Goal: Information Seeking & Learning: Check status

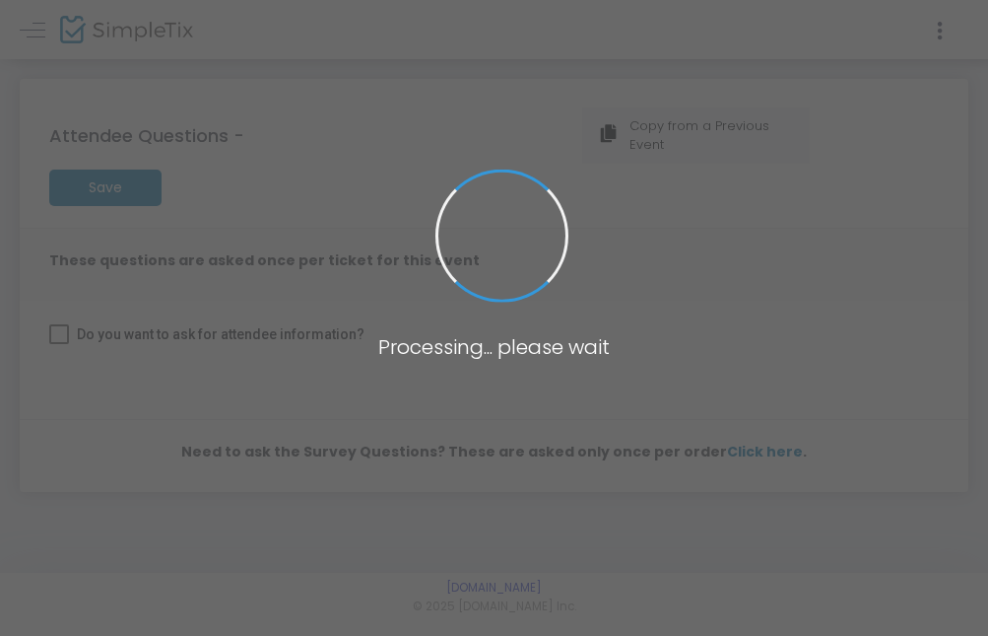
checkbox input "true"
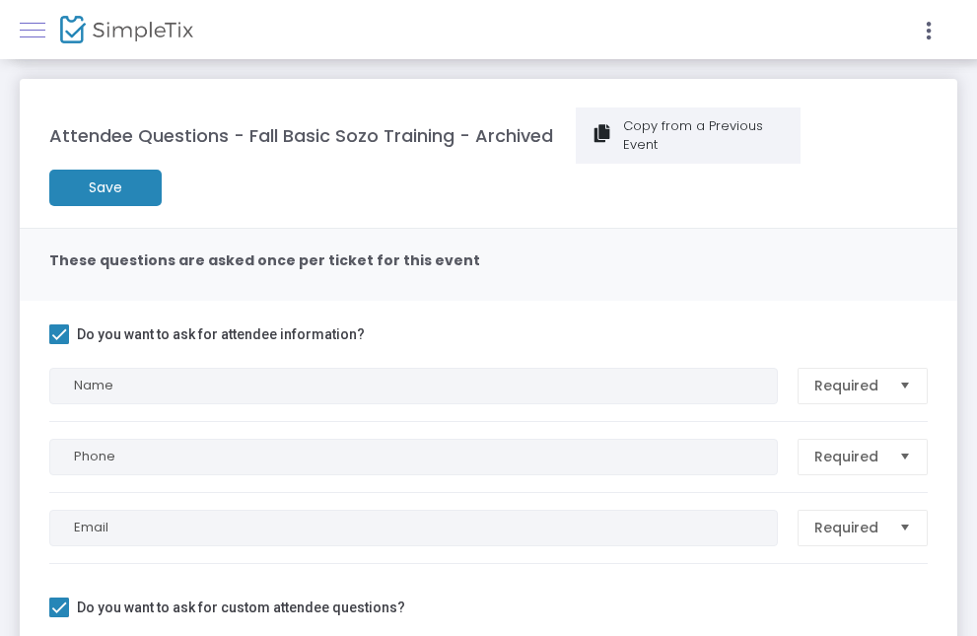
click at [40, 30] on span at bounding box center [33, 30] width 26 height 1
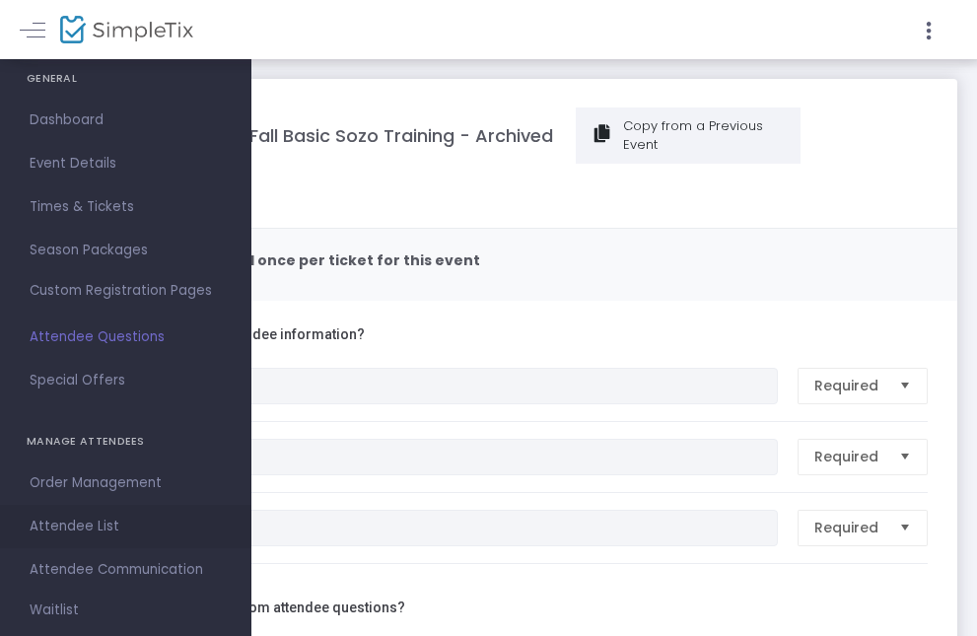
click at [76, 524] on span "Attendee List" at bounding box center [126, 526] width 192 height 26
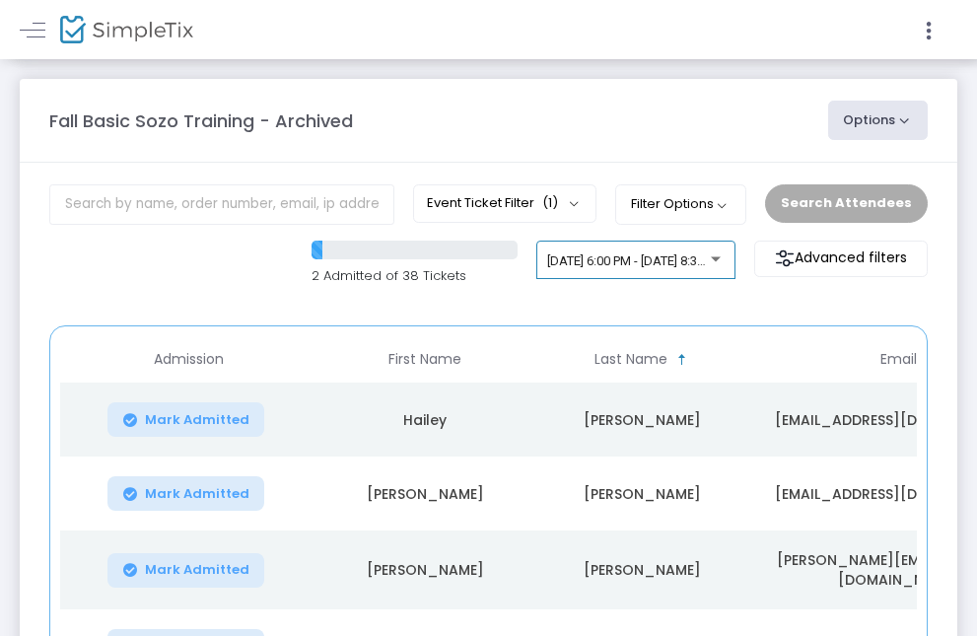
click at [614, 259] on span "2/7/2025 @ 6:00 PM - 2/8/2025 @ 8:30 AM • 38 attendees" at bounding box center [680, 260] width 267 height 15
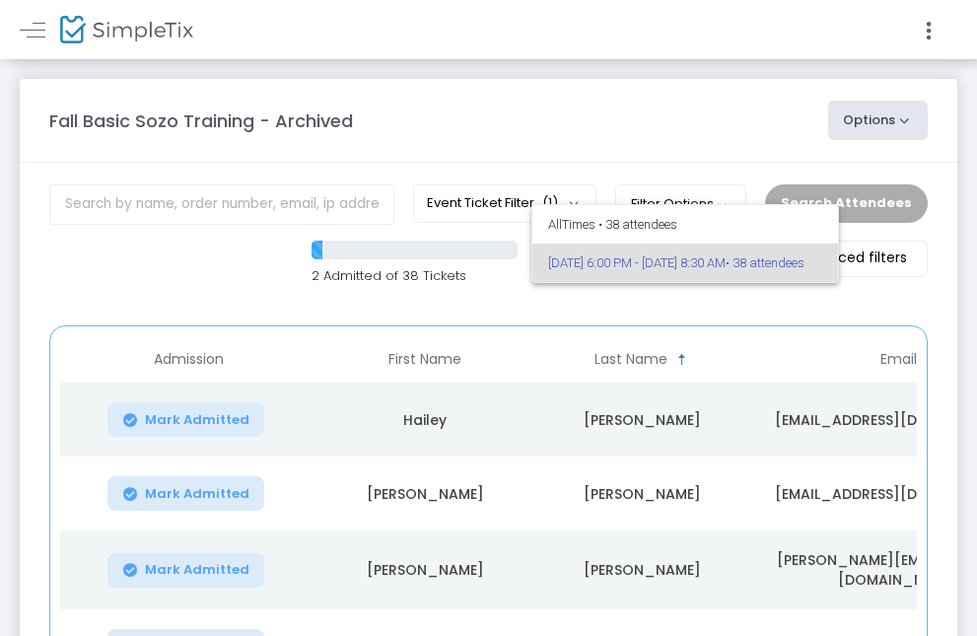
click at [718, 297] on div at bounding box center [488, 318] width 977 height 636
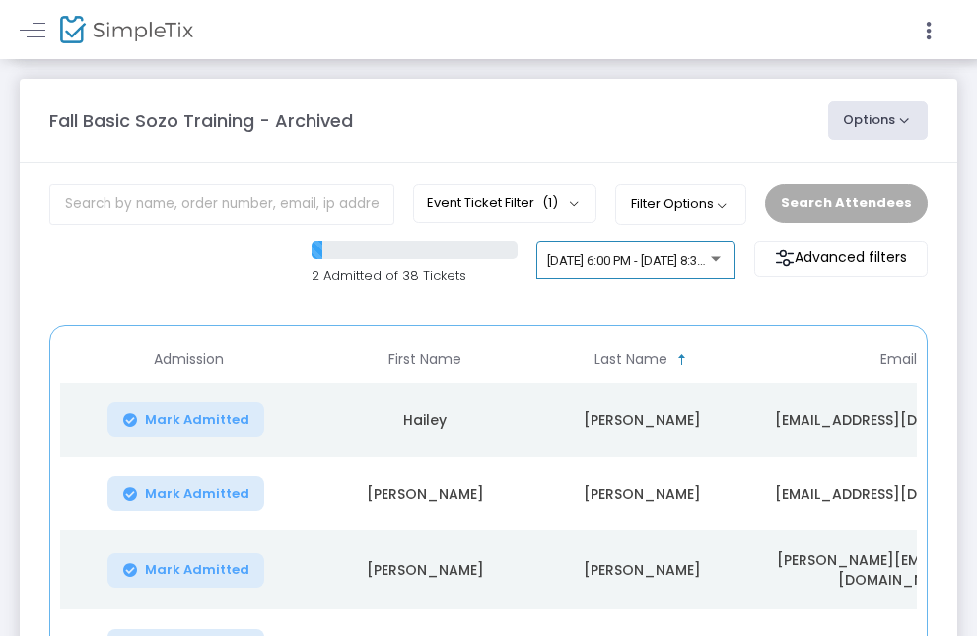
click at [715, 259] on div at bounding box center [715, 258] width 10 height 5
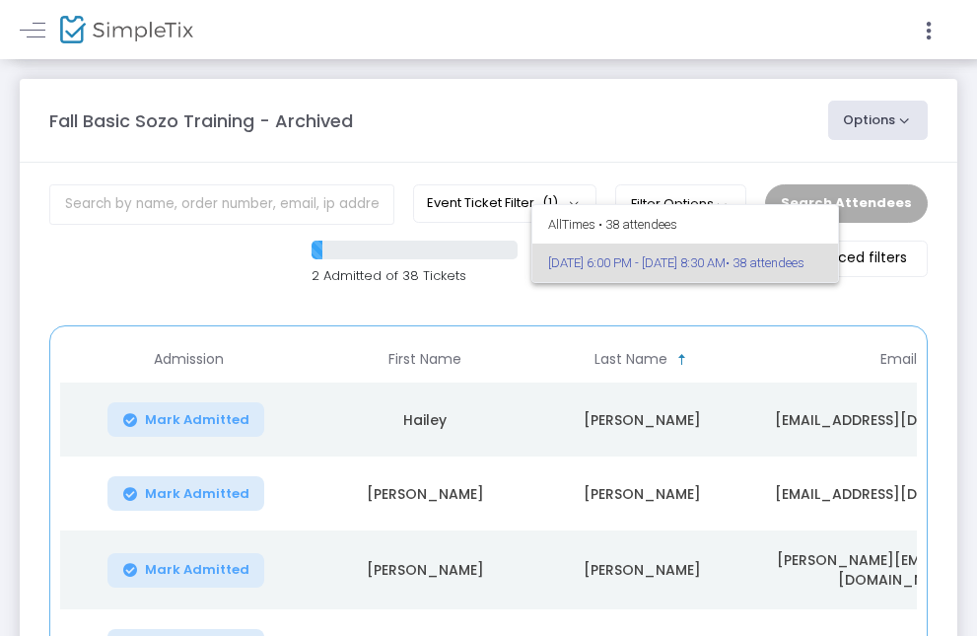
click at [685, 131] on div at bounding box center [488, 318] width 977 height 636
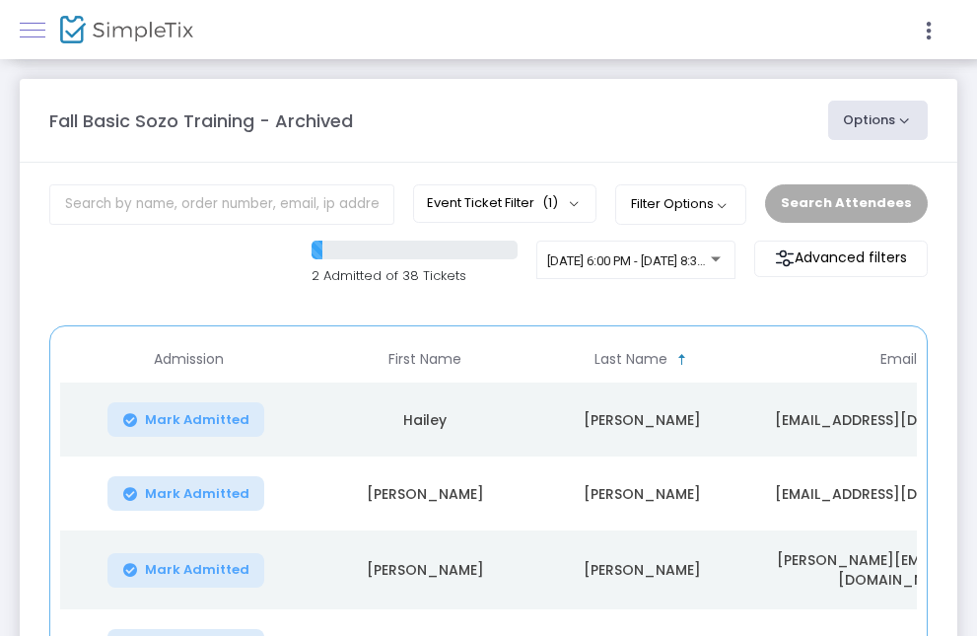
click at [35, 30] on span at bounding box center [33, 30] width 26 height 1
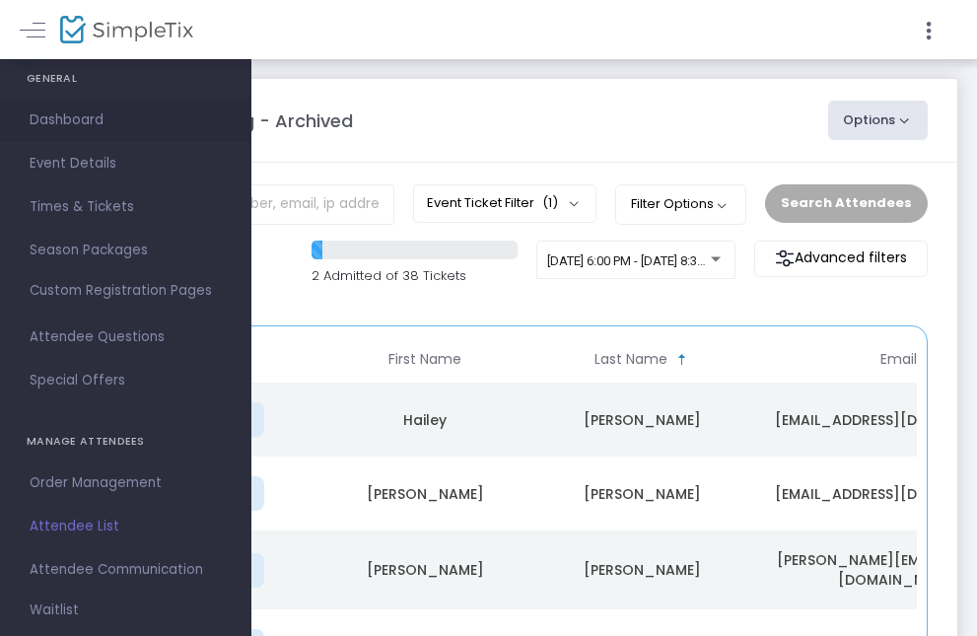
click at [56, 121] on span "Dashboard" at bounding box center [126, 120] width 192 height 26
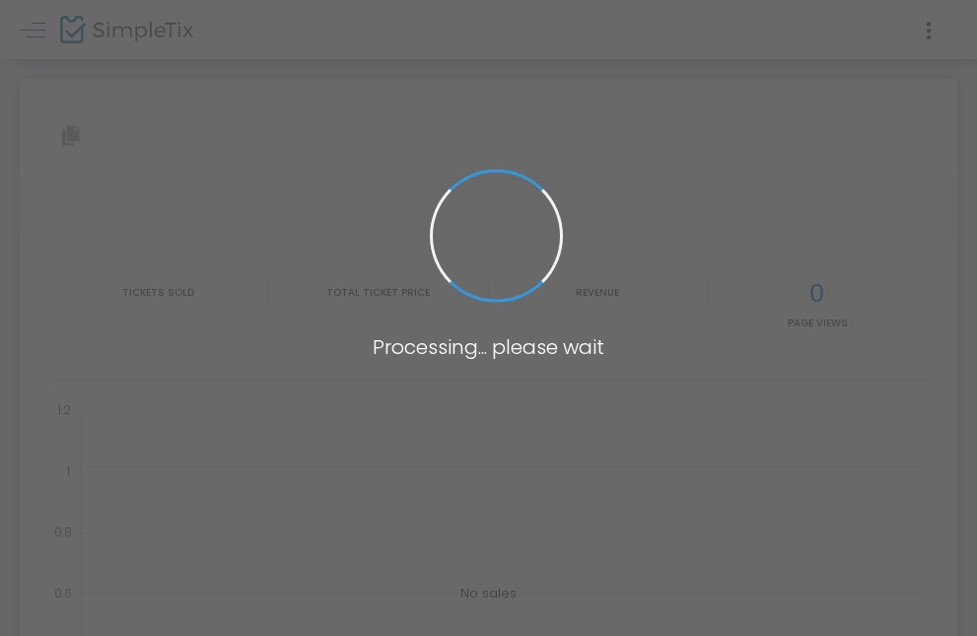
type input "https://www.simpletix.com/e/fall-basic-sozo-training-tickets-195296"
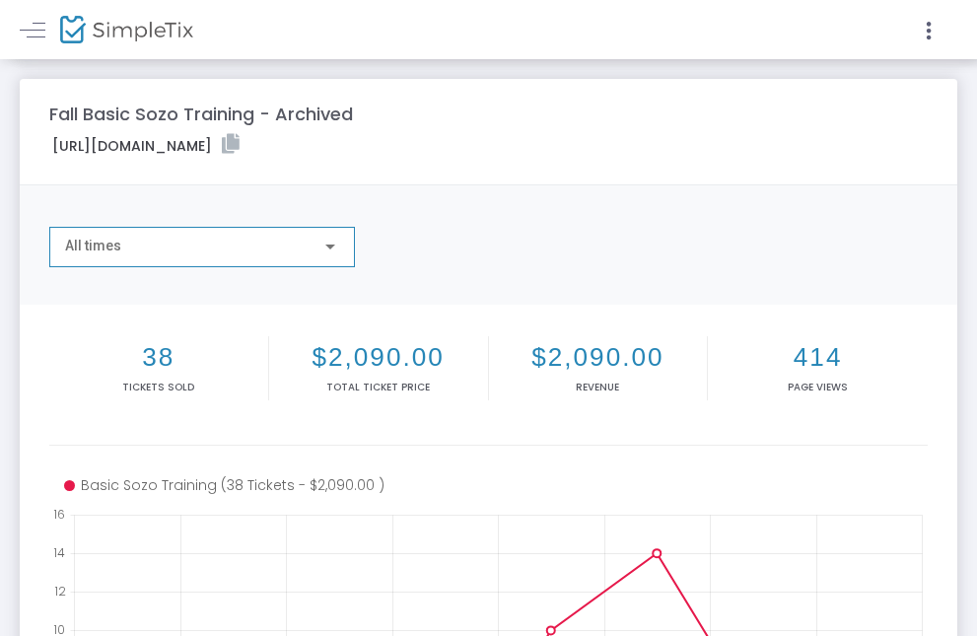
click at [335, 244] on div at bounding box center [330, 246] width 18 height 16
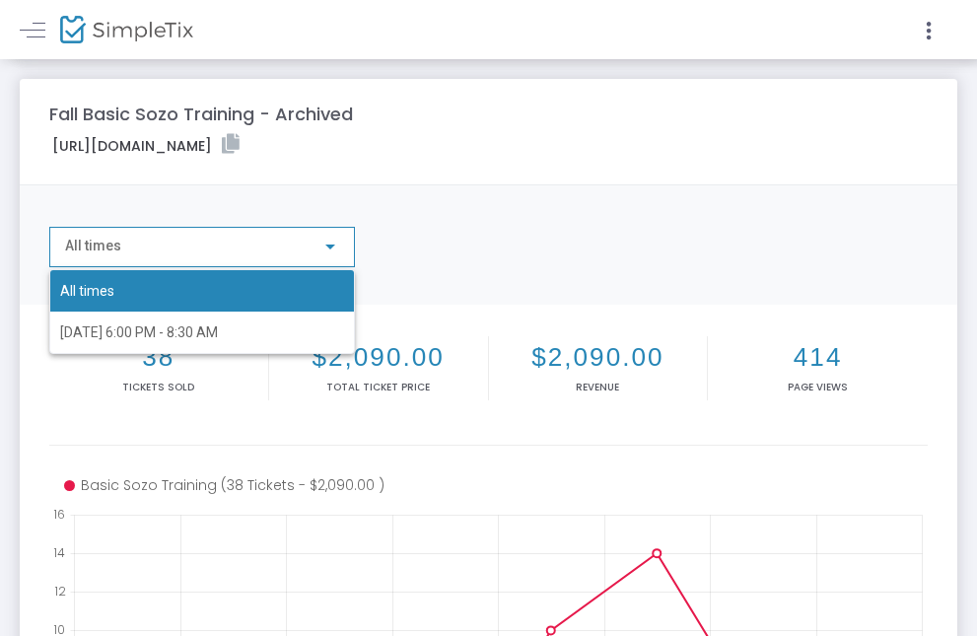
click at [758, 118] on div at bounding box center [488, 318] width 977 height 636
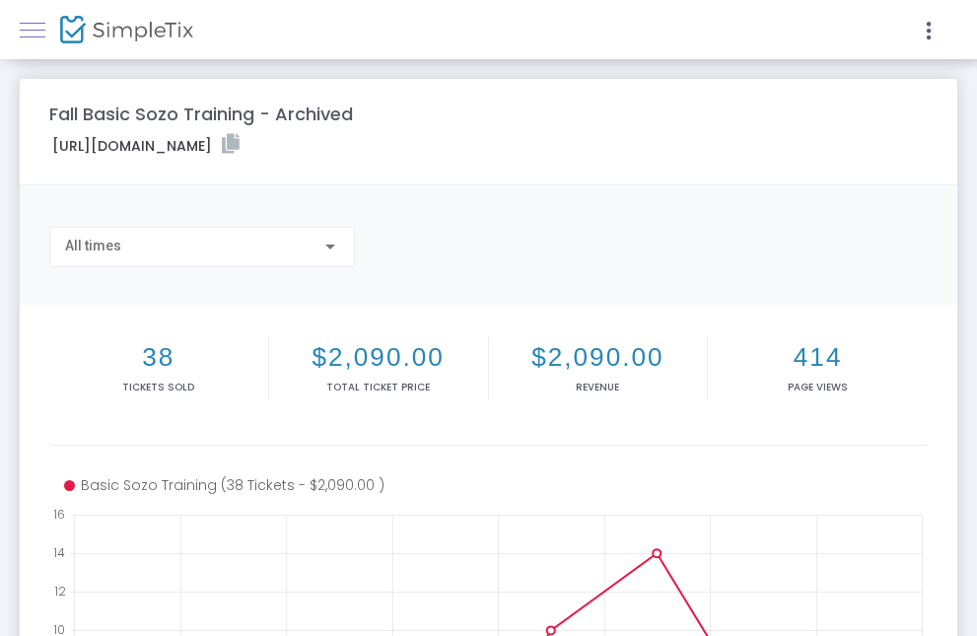
click at [36, 30] on span at bounding box center [33, 30] width 26 height 1
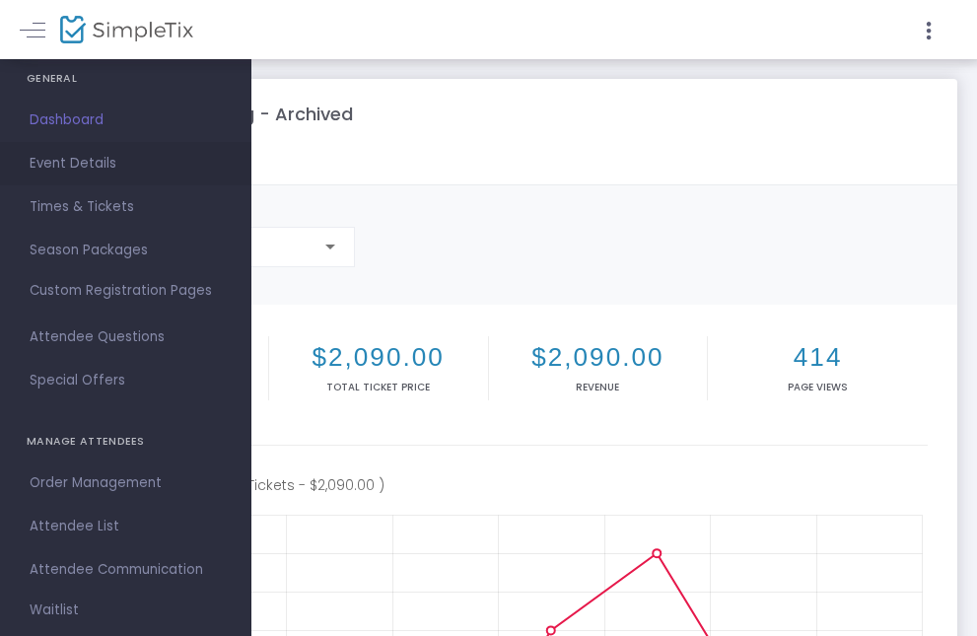
click at [73, 165] on span "Event Details" at bounding box center [126, 164] width 192 height 26
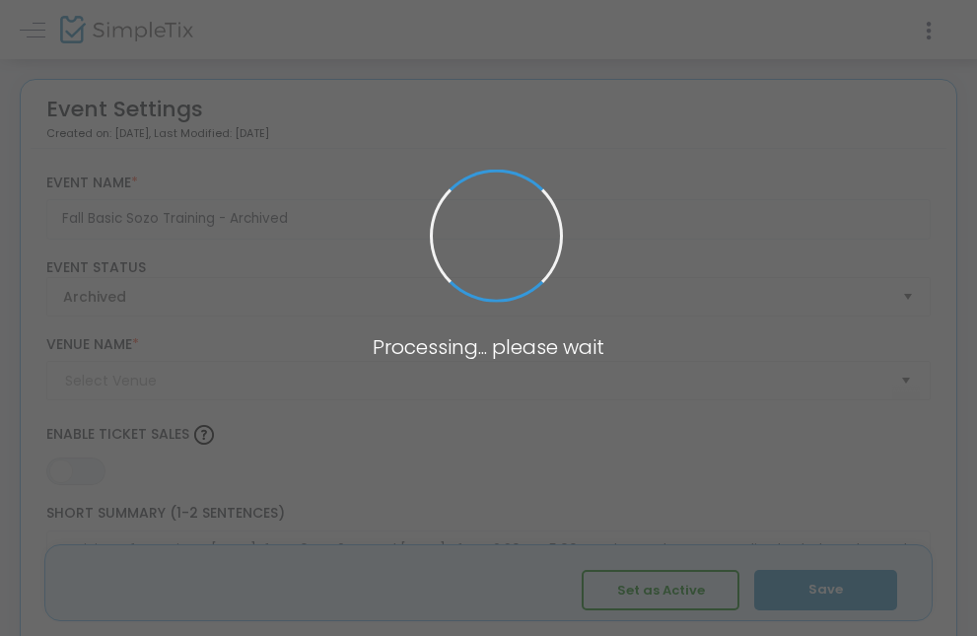
type input "Vida Church"
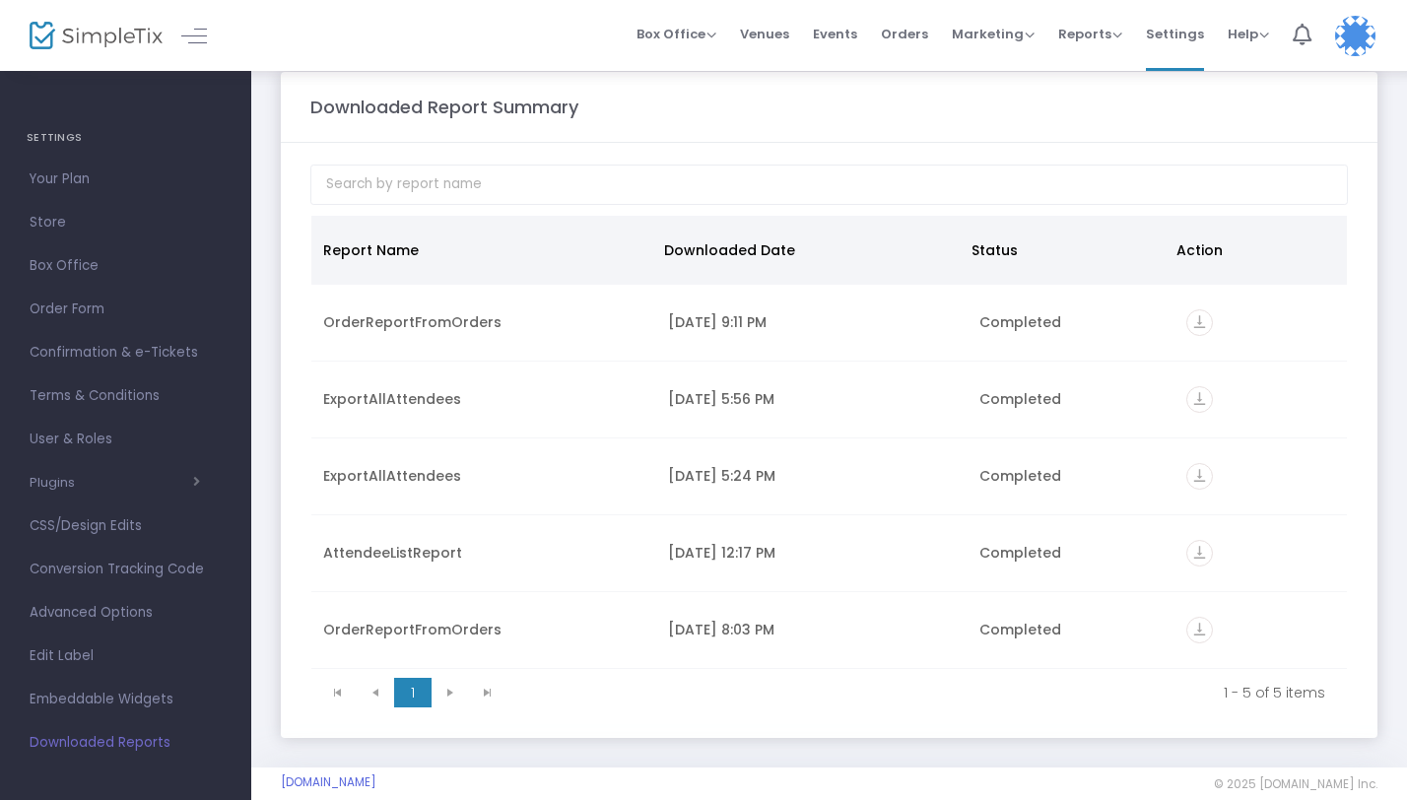
scroll to position [53, 0]
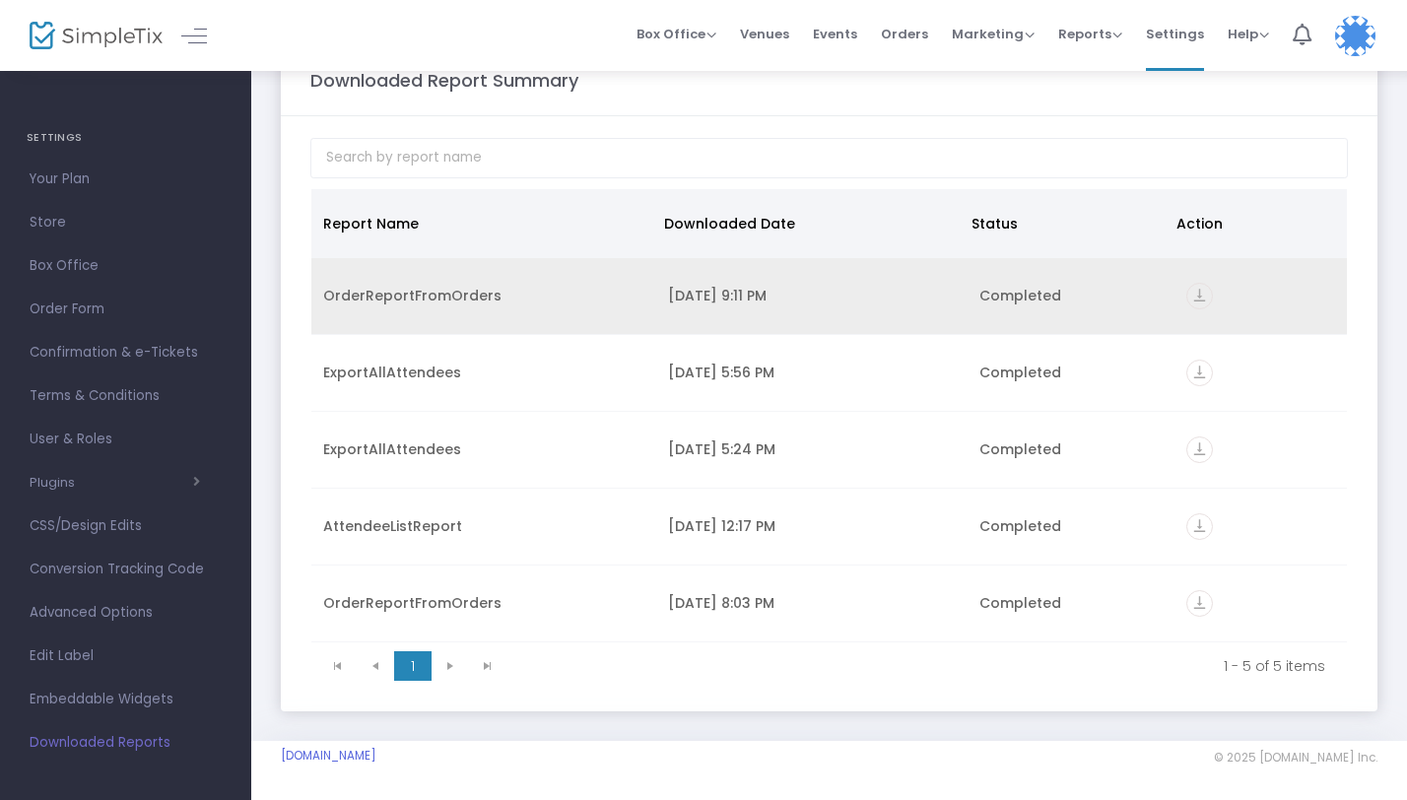
click at [438, 307] on td "OrderReportFromOrders" at bounding box center [483, 296] width 345 height 77
click at [448, 302] on div "OrderReportFromOrders" at bounding box center [483, 296] width 321 height 20
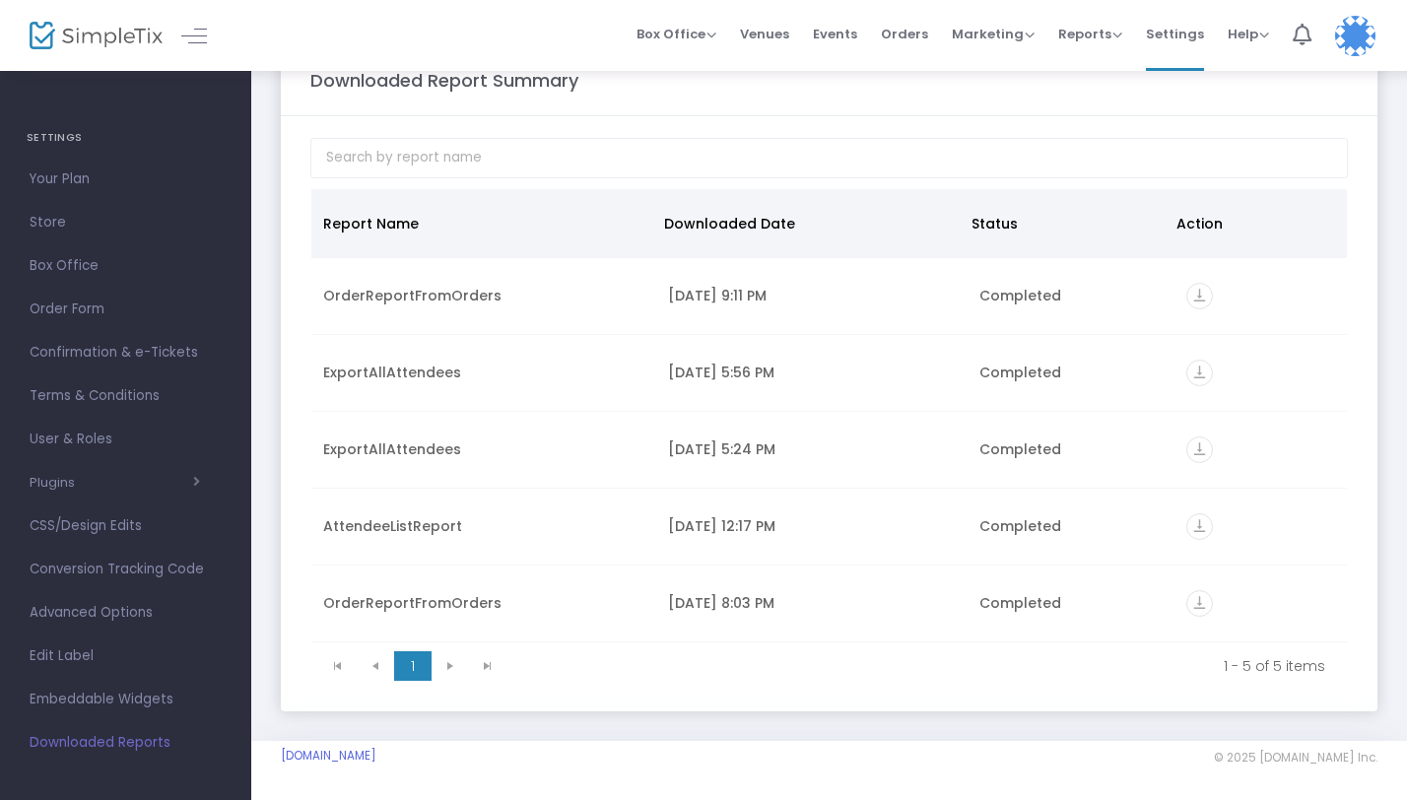
click at [452, 669] on kendo-pager-next-buttons at bounding box center [469, 666] width 75 height 30
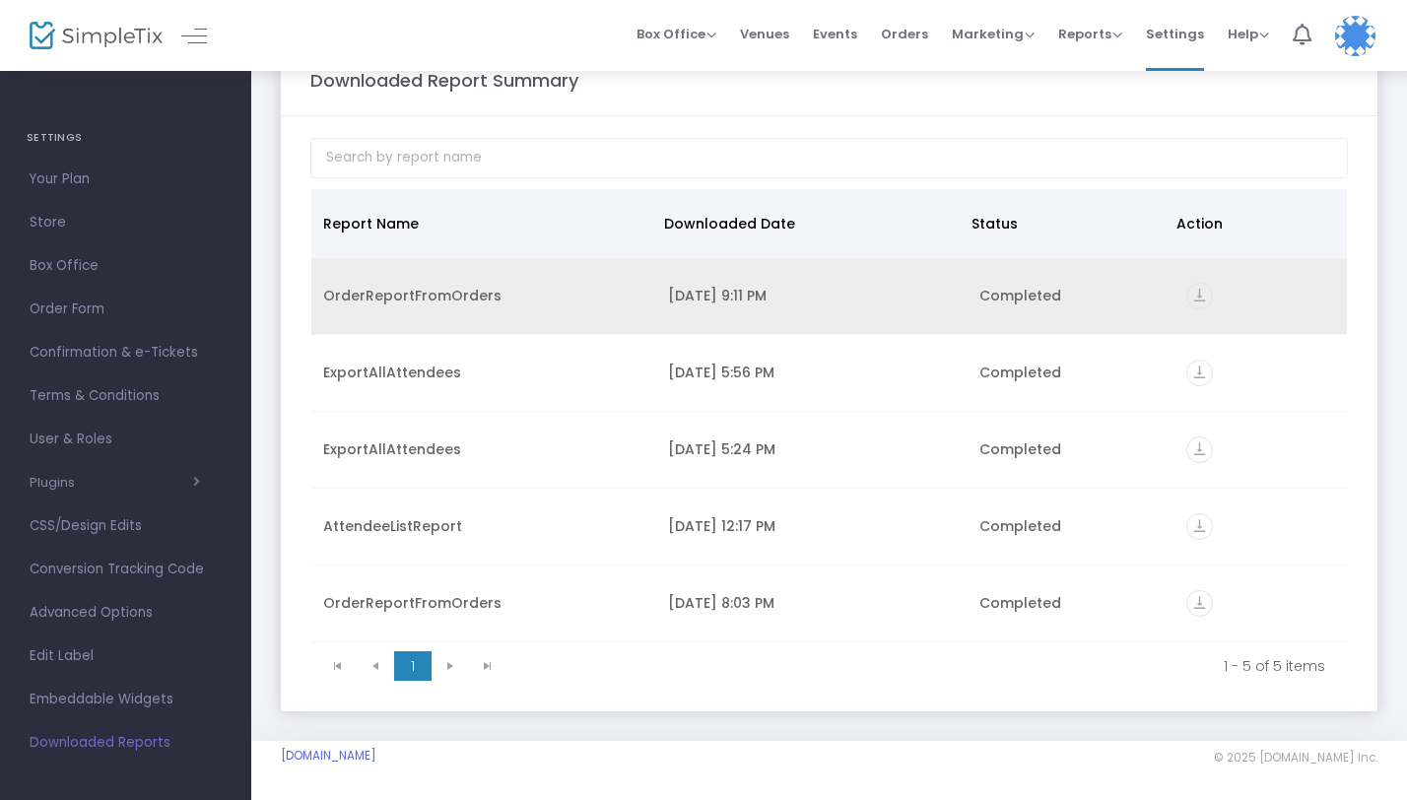
click at [446, 308] on td "OrderReportFromOrders" at bounding box center [483, 296] width 345 height 77
click at [1200, 296] on icon "vertical_align_bottom" at bounding box center [1199, 296] width 27 height 27
click at [1204, 302] on icon "vertical_align_bottom" at bounding box center [1199, 296] width 27 height 27
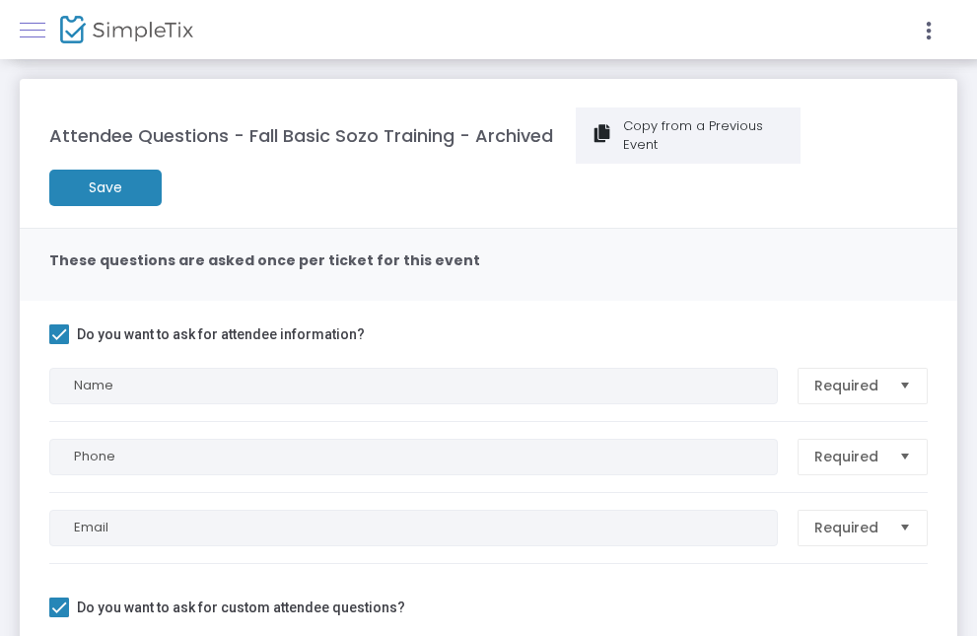
click at [32, 29] on link at bounding box center [33, 30] width 26 height 26
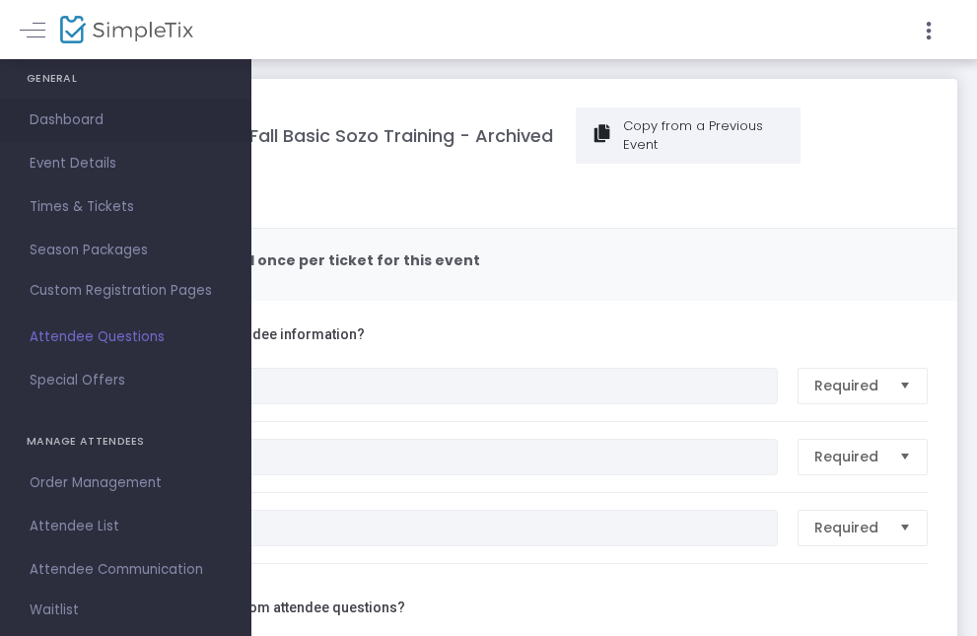
click at [57, 117] on span "Dashboard" at bounding box center [126, 120] width 192 height 26
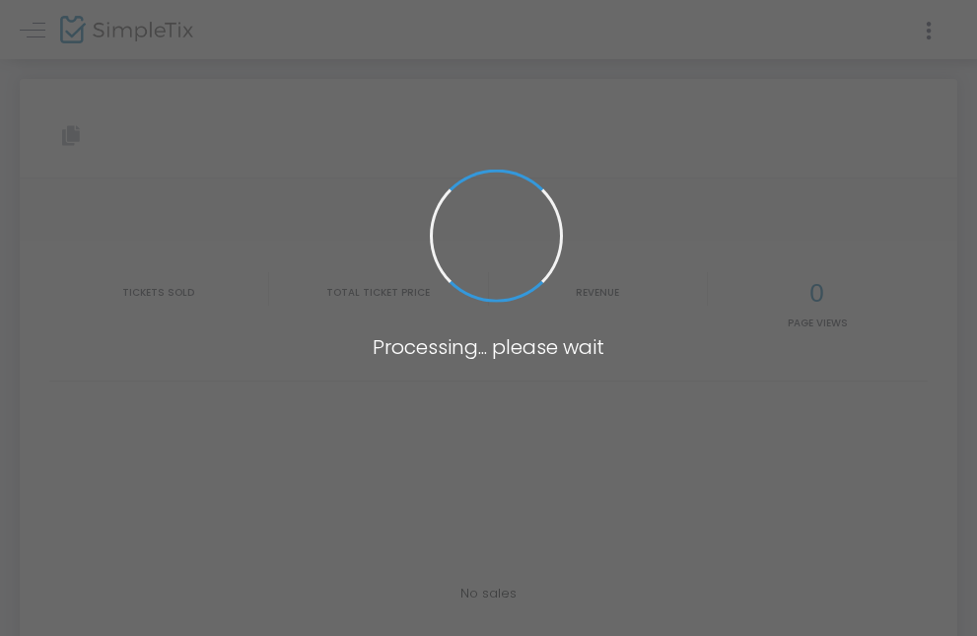
type input "[URL][DOMAIN_NAME]"
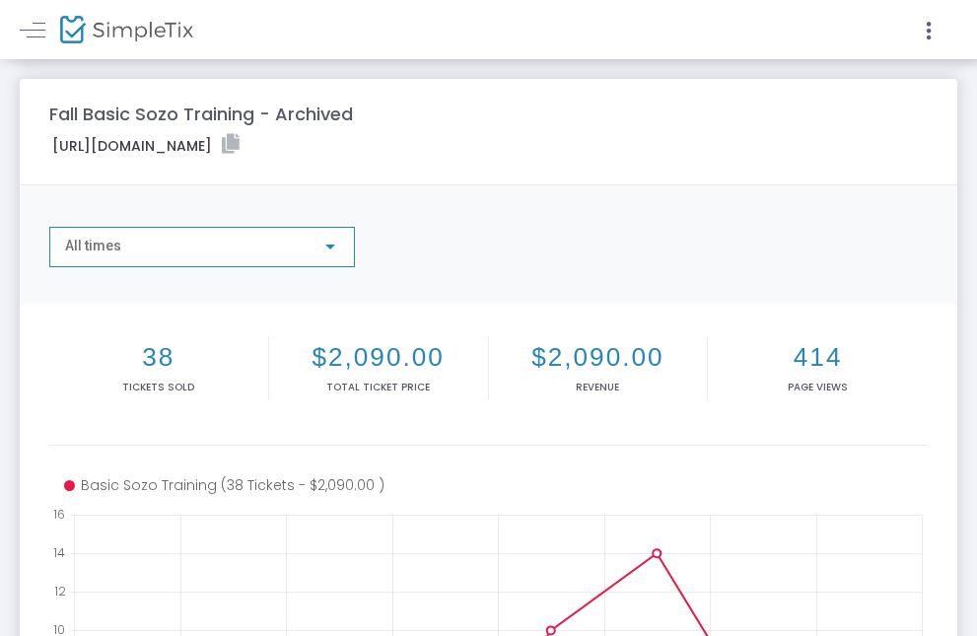
click at [335, 243] on div at bounding box center [330, 246] width 18 height 16
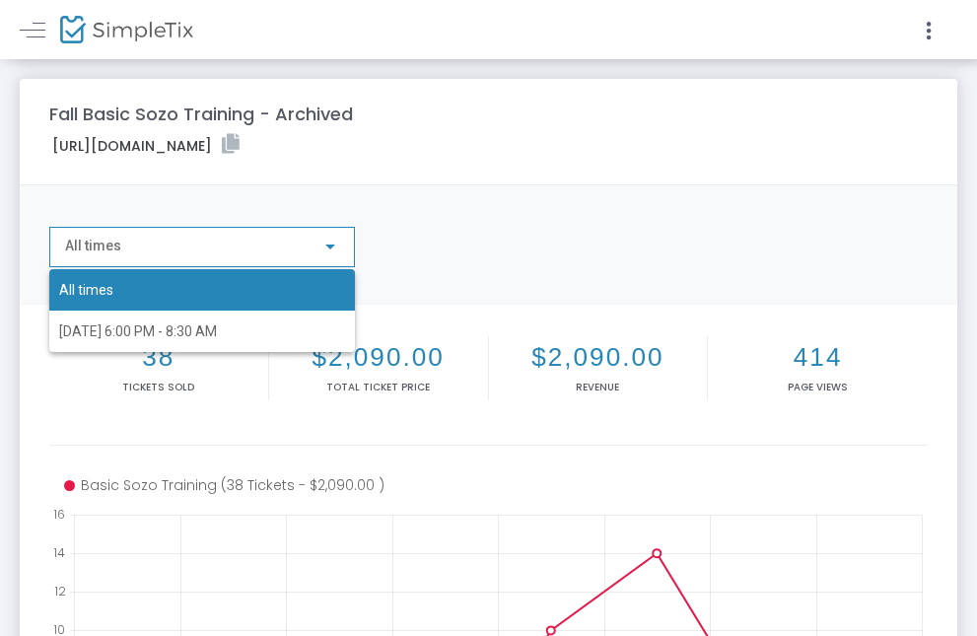
click at [335, 245] on div at bounding box center [488, 318] width 977 height 636
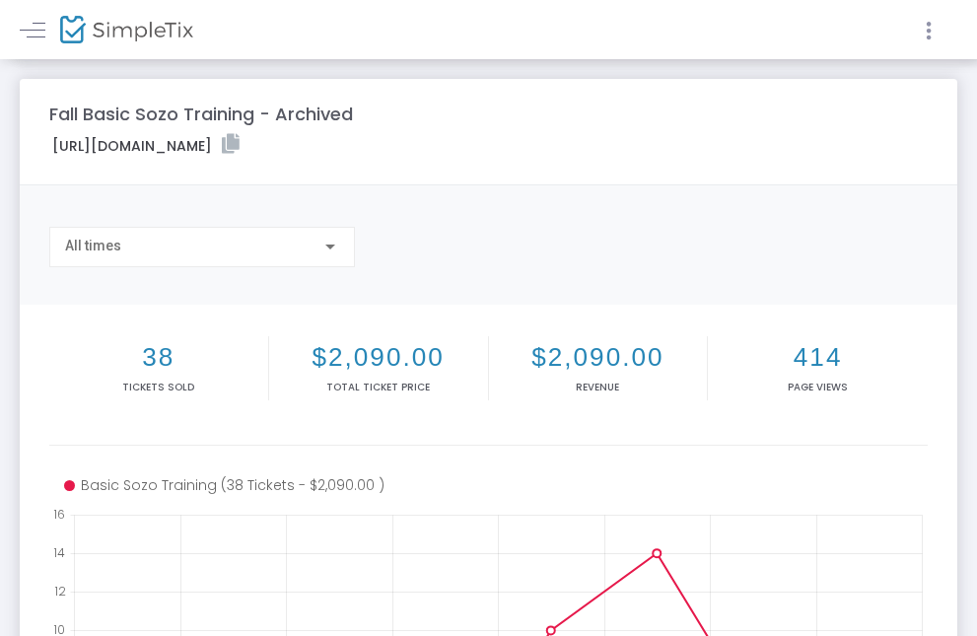
click at [920, 25] on icon at bounding box center [928, 31] width 18 height 25
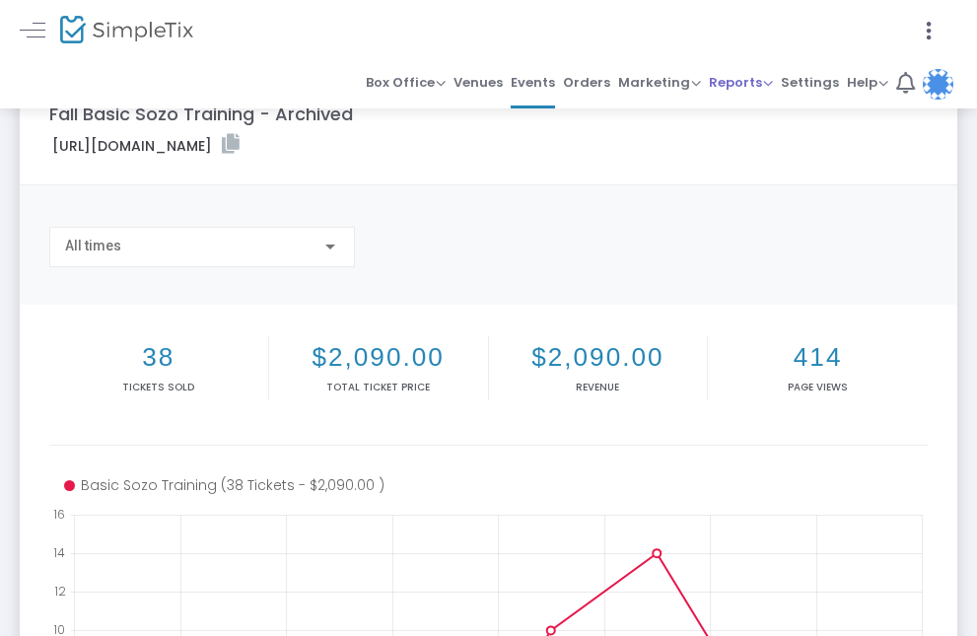
click at [723, 78] on span "Reports" at bounding box center [740, 82] width 64 height 19
click at [745, 112] on li "Analytics" at bounding box center [772, 115] width 128 height 38
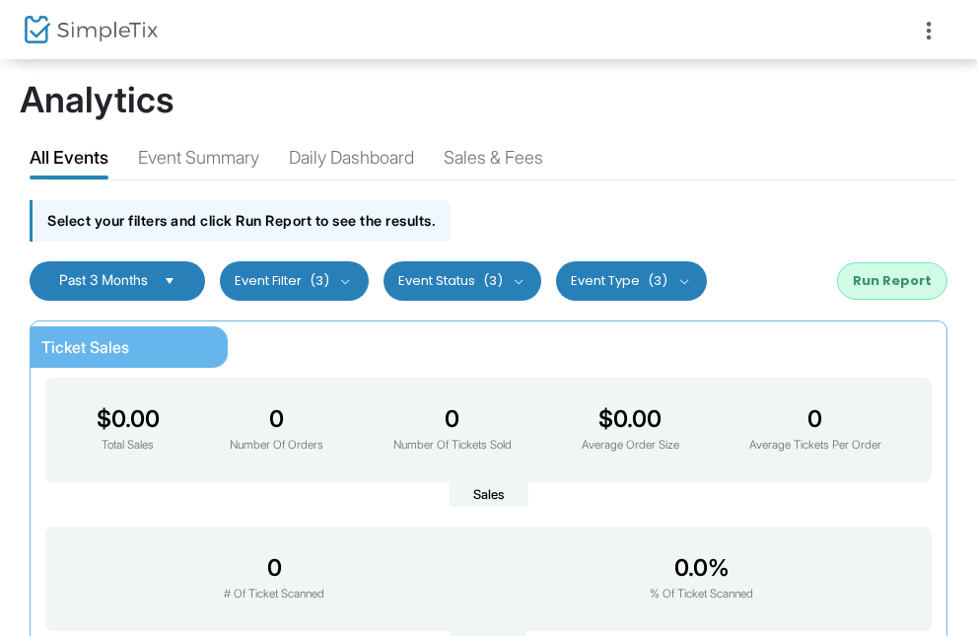
click at [374, 155] on div at bounding box center [488, 318] width 977 height 636
click at [212, 163] on div "Event Summary" at bounding box center [198, 161] width 121 height 34
checkbox input "true"
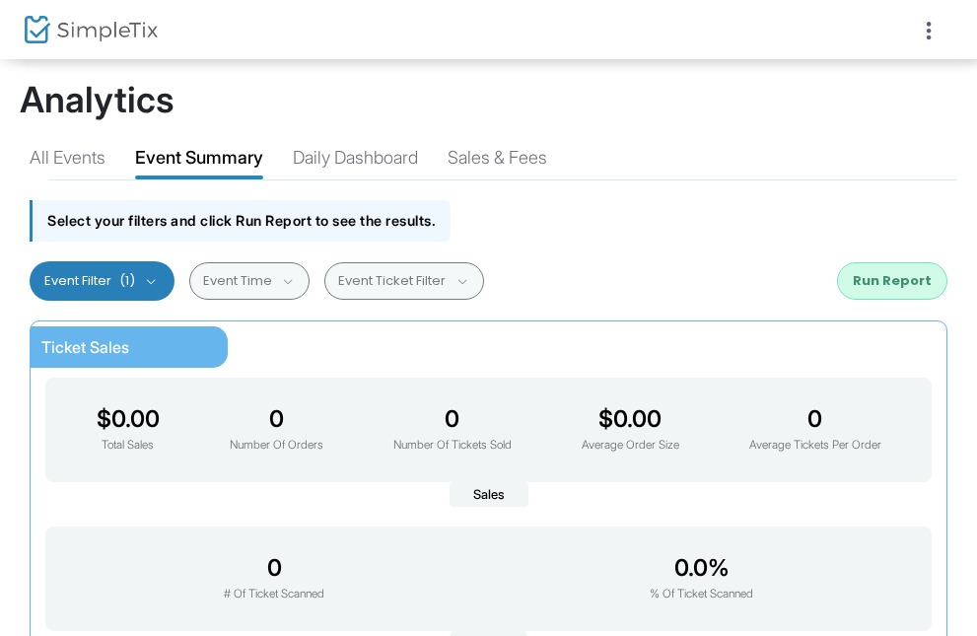
click at [177, 215] on div "Select your filters and click Run Report to see the results." at bounding box center [240, 220] width 421 height 40
click at [150, 279] on button "Event Filter (1)" at bounding box center [102, 280] width 145 height 39
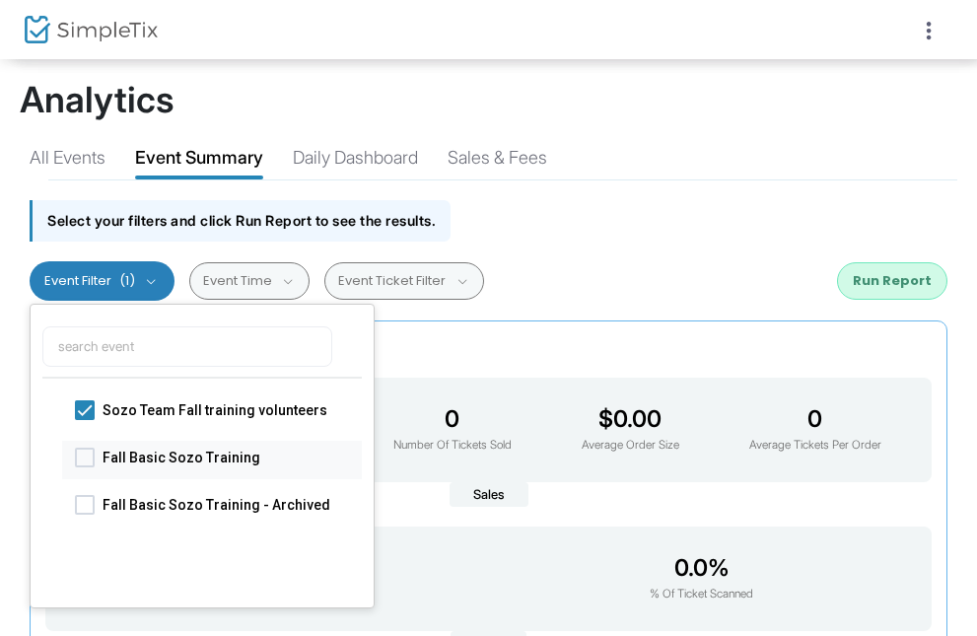
click at [85, 456] on span at bounding box center [85, 456] width 20 height 20
click at [85, 466] on input "Fall Basic Sozo Training" at bounding box center [84, 466] width 1 height 1
checkbox input "true"
checkbox input "false"
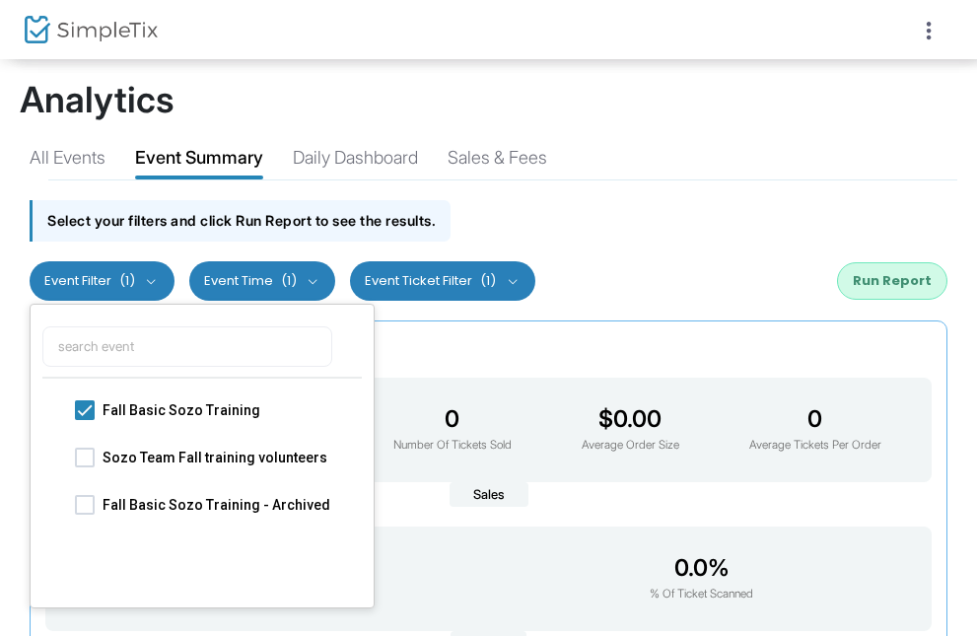
click at [416, 277] on button "Event Ticket Filter (1)" at bounding box center [442, 280] width 185 height 39
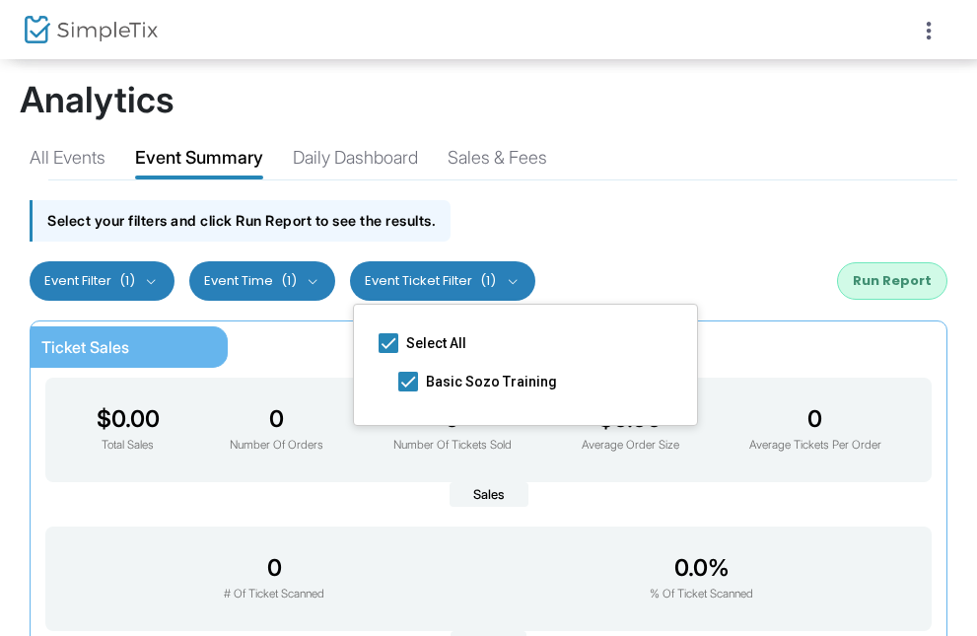
click at [128, 282] on span "(1)" at bounding box center [127, 281] width 16 height 16
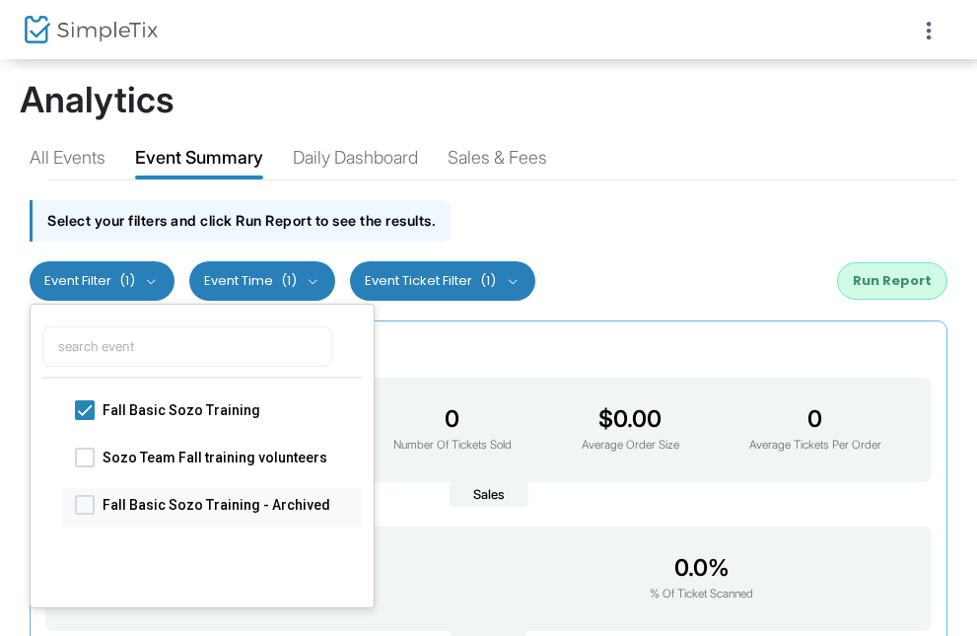
click at [94, 503] on span at bounding box center [85, 504] width 20 height 20
click at [85, 513] on input "Fall Basic Sozo Training - Archived" at bounding box center [84, 513] width 1 height 1
checkbox input "true"
checkbox input "false"
click at [898, 282] on button "Run Report" at bounding box center [892, 280] width 110 height 37
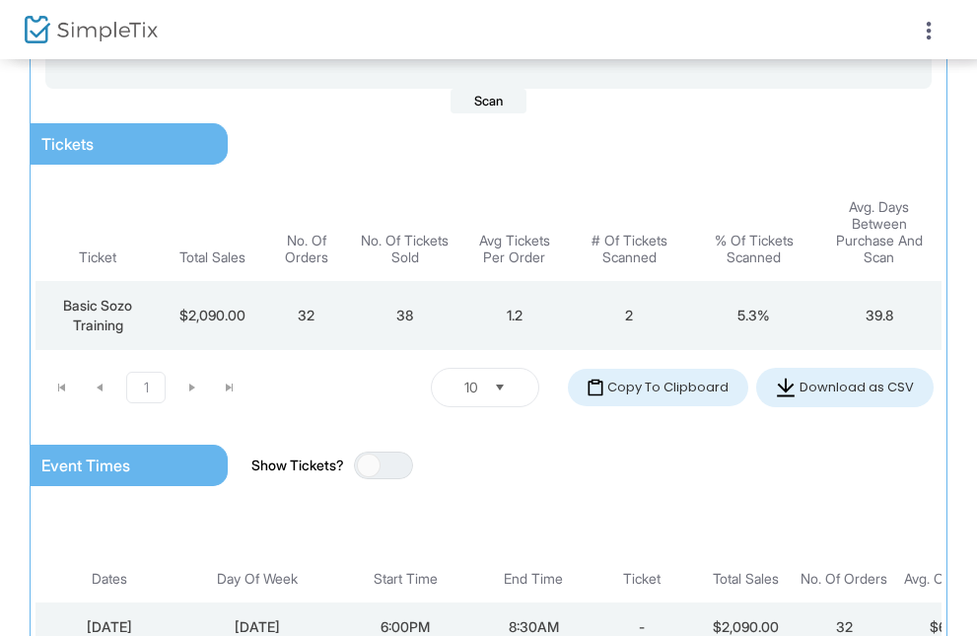
scroll to position [541, 0]
